Goal: Complete application form

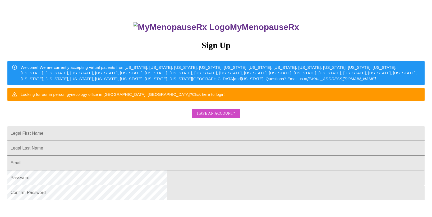
scroll to position [57, 0]
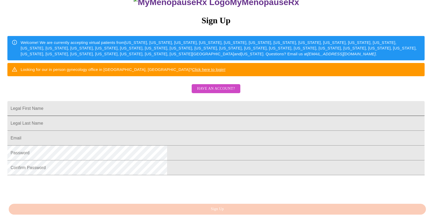
click at [184, 116] on input "Legal First Name" at bounding box center [215, 108] width 417 height 15
type input "[PERSON_NAME]"
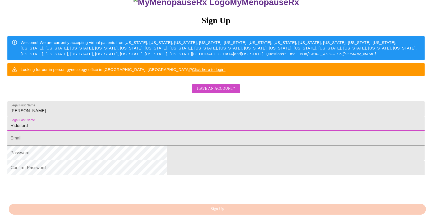
type input "Riddiford"
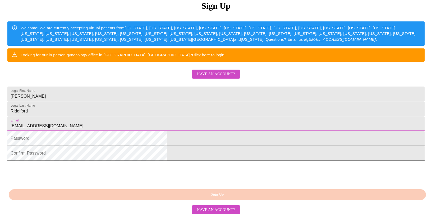
scroll to position [100, 0]
type input "[EMAIL_ADDRESS][DOMAIN_NAME]"
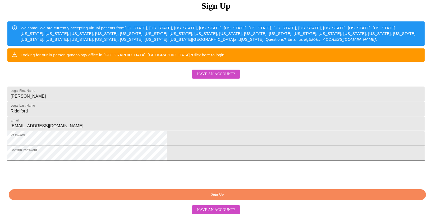
scroll to position [117, 0]
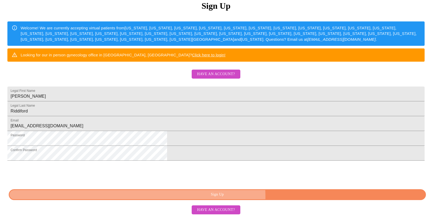
click at [266, 197] on span "Sign Up" at bounding box center [217, 194] width 405 height 7
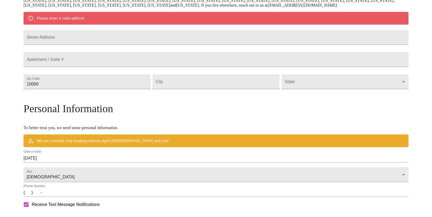
scroll to position [96, 0]
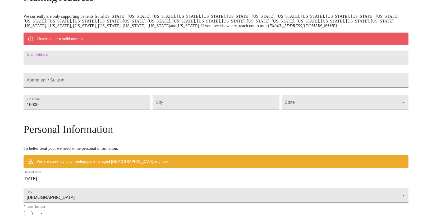
click at [126, 65] on input "Street Address" at bounding box center [216, 57] width 385 height 15
type input "[STREET_ADDRESS]"
type input "60175"
type input "i"
type input "St [PERSON_NAME]"
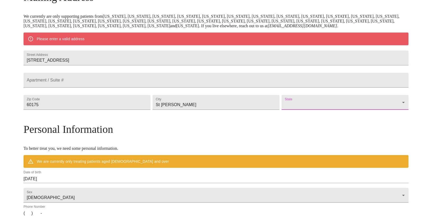
click at [279, 121] on body "MyMenopauseRx Welcome to MyMenopauseRx Since it's your first time here, you'll …" at bounding box center [216, 112] width 428 height 412
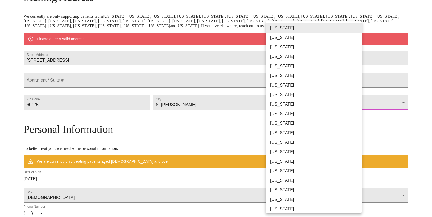
click at [276, 142] on li "[US_STATE]" at bounding box center [314, 142] width 96 height 10
type input "[US_STATE]"
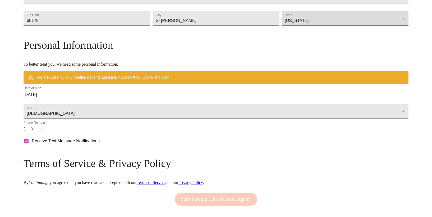
scroll to position [169, 0]
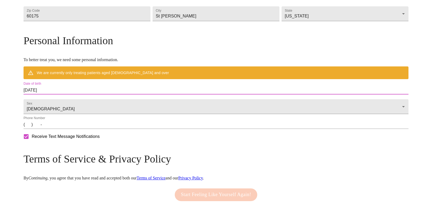
click at [138, 94] on input "[DATE]" at bounding box center [216, 90] width 385 height 8
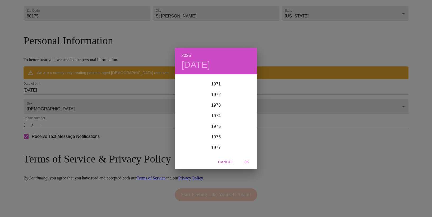
scroll to position [753, 0]
click at [216, 88] on div "1971" at bounding box center [216, 89] width 82 height 11
click at [242, 125] on div "Sep" at bounding box center [243, 125] width 27 height 20
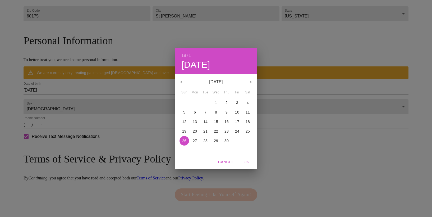
click at [217, 140] on p "29" at bounding box center [216, 140] width 4 height 5
click at [246, 162] on span "OK" at bounding box center [246, 162] width 13 height 7
type input "[DATE]"
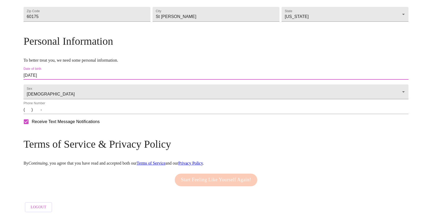
click at [76, 114] on input "(   )    -" at bounding box center [216, 109] width 385 height 8
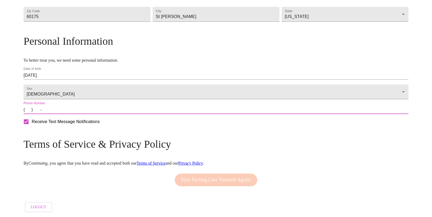
type input "[PHONE_NUMBER]"
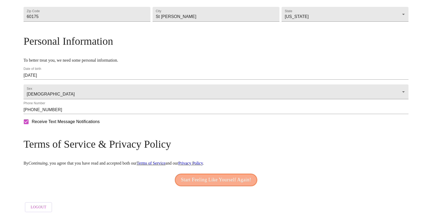
click at [199, 184] on span "Start Feeling Like Yourself Again!" at bounding box center [216, 180] width 70 height 8
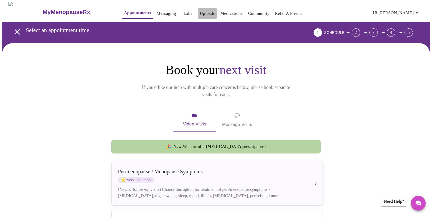
click at [200, 12] on link "Uploads" at bounding box center [207, 13] width 15 height 7
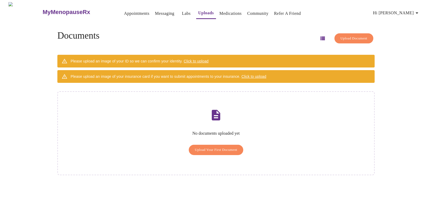
click at [204, 60] on span "Click to upload" at bounding box center [196, 61] width 25 height 4
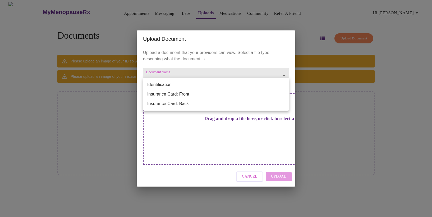
click at [193, 83] on body "MyMenopauseRx Appointments Messaging Labs Uploads Medications Community Refer a…" at bounding box center [216, 110] width 428 height 217
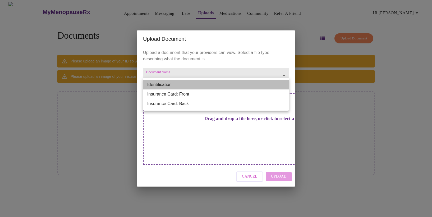
click at [171, 85] on li "Identification" at bounding box center [216, 85] width 146 height 10
type input "Identification"
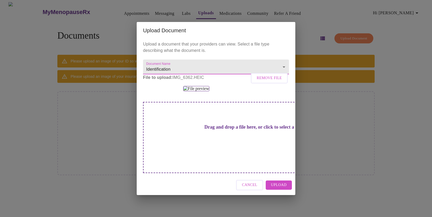
click at [207, 91] on img at bounding box center [196, 88] width 26 height 5
click at [186, 91] on img at bounding box center [196, 88] width 26 height 5
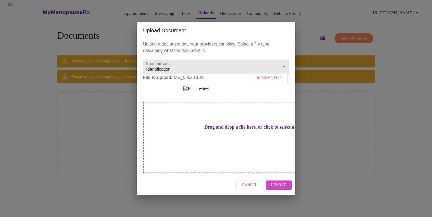
click at [237, 91] on div at bounding box center [216, 88] width 146 height 5
click at [286, 182] on span "Upload" at bounding box center [279, 185] width 16 height 7
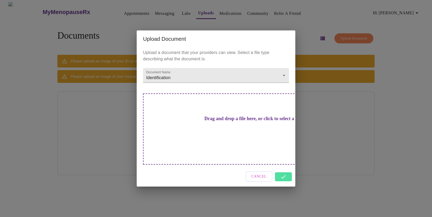
click at [216, 121] on h3 "Drag and drop a file here, or click to select a file" at bounding box center [253, 119] width 146 height 6
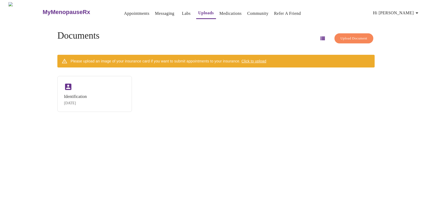
click at [355, 36] on span "Upload Document" at bounding box center [354, 38] width 27 height 6
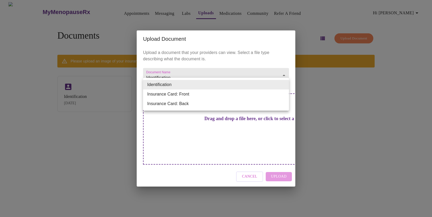
click at [284, 85] on body "MyMenopauseRx Appointments Messaging Labs Uploads Medications Community Refer a…" at bounding box center [216, 110] width 428 height 217
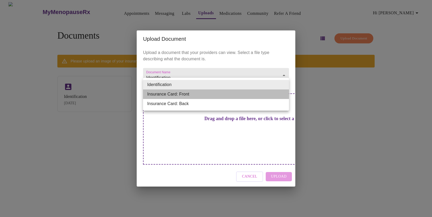
click at [264, 96] on li "Insurance Card: Front" at bounding box center [216, 94] width 146 height 10
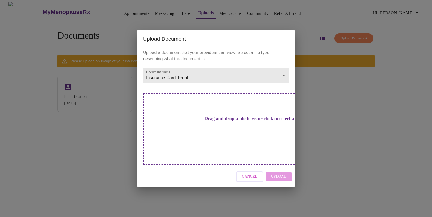
click at [237, 121] on h3 "Drag and drop a file here, or click to select a file" at bounding box center [253, 119] width 146 height 6
click at [225, 121] on h3 "Drag and drop a file here, or click to select a file" at bounding box center [253, 119] width 146 height 6
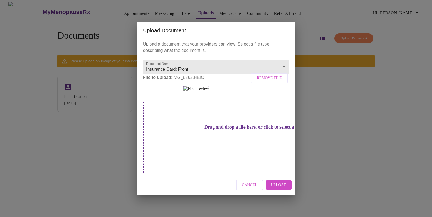
click at [187, 91] on img at bounding box center [196, 88] width 26 height 5
click at [284, 182] on span "Upload" at bounding box center [279, 185] width 16 height 7
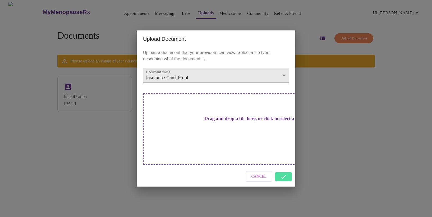
click at [284, 84] on body "MyMenopauseRx Appointments Messaging Labs Uploads Medications Community Refer a…" at bounding box center [216, 110] width 428 height 217
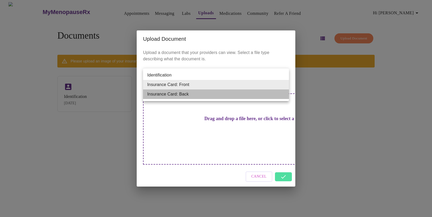
click at [269, 93] on li "Insurance Card: Back" at bounding box center [216, 94] width 146 height 10
type input "Insurance Card: Back"
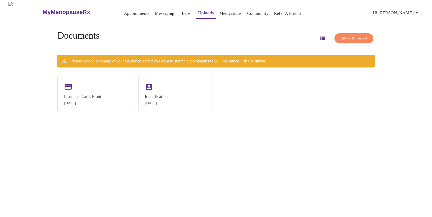
click at [341, 37] on span "Upload Document" at bounding box center [354, 38] width 27 height 6
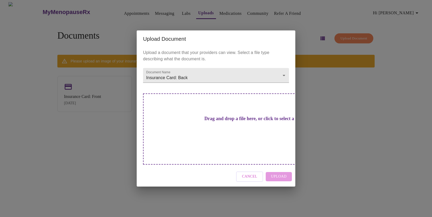
click at [223, 121] on h3 "Drag and drop a file here, or click to select a file" at bounding box center [253, 119] width 146 height 6
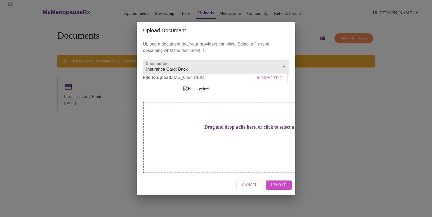
click at [281, 182] on span "Upload" at bounding box center [279, 185] width 16 height 7
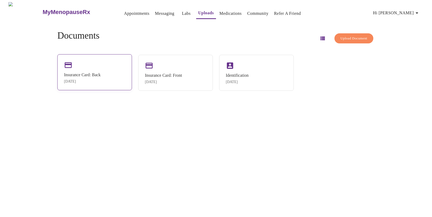
click at [86, 69] on div "Insurance Card: Back [DATE]" at bounding box center [94, 72] width 75 height 36
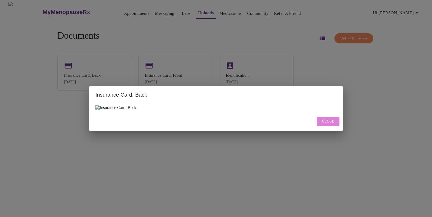
click at [333, 122] on span "Close" at bounding box center [328, 121] width 12 height 7
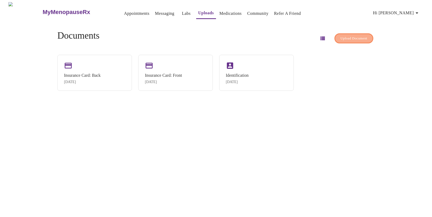
click at [350, 38] on span "Upload Document" at bounding box center [354, 38] width 27 height 6
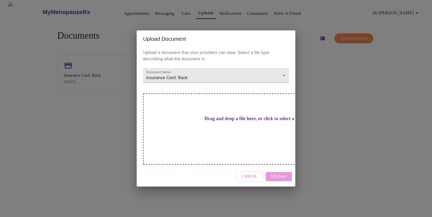
click at [255, 173] on span "Cancel" at bounding box center [249, 176] width 15 height 7
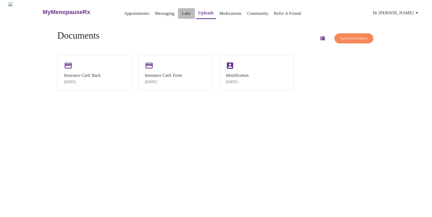
click at [182, 11] on link "Labs" at bounding box center [186, 13] width 9 height 7
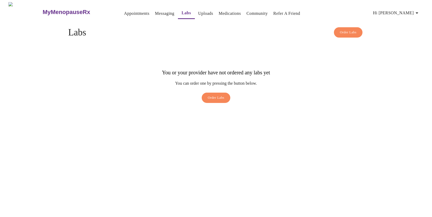
click at [124, 12] on link "Appointments" at bounding box center [136, 13] width 25 height 7
